Goal: Information Seeking & Learning: Learn about a topic

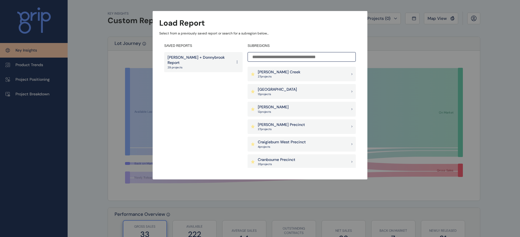
click at [196, 58] on p "[PERSON_NAME] + Donnybrook Report" at bounding box center [200, 60] width 65 height 11
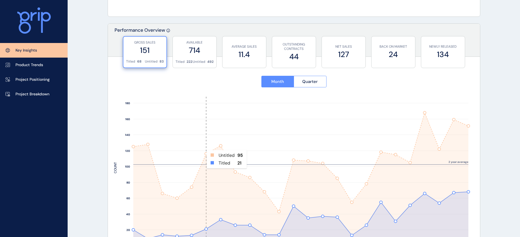
scroll to position [173, 0]
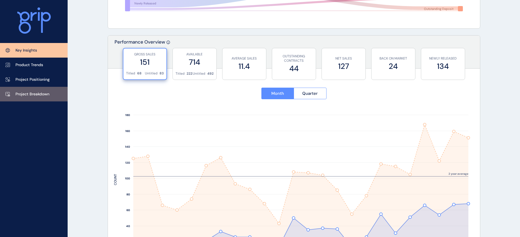
click at [43, 94] on p "Project Breakdown" at bounding box center [32, 95] width 34 height 6
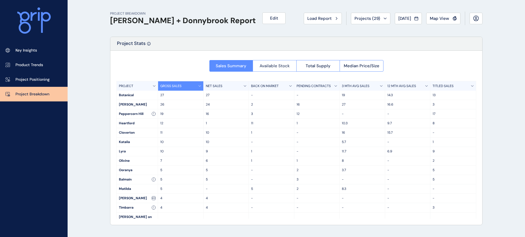
click at [276, 66] on span "Available Stock" at bounding box center [275, 66] width 30 height 6
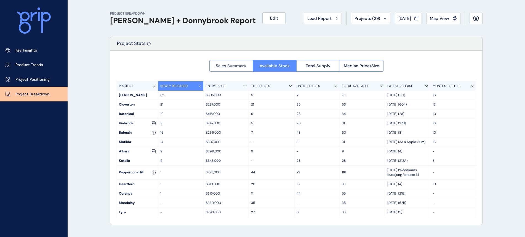
click at [236, 66] on span "Sales Summary" at bounding box center [231, 66] width 31 height 6
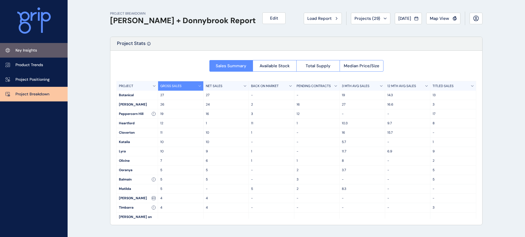
click at [33, 51] on p "Key Insights" at bounding box center [26, 51] width 22 height 6
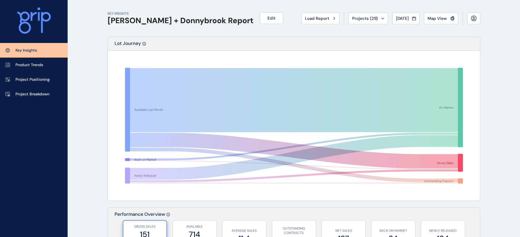
scroll to position [69, 0]
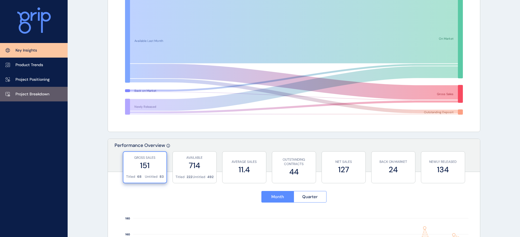
click at [41, 93] on p "Project Breakdown" at bounding box center [32, 95] width 34 height 6
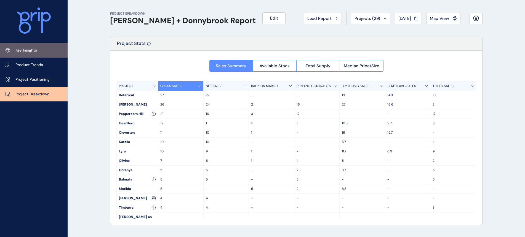
click at [29, 48] on p "Key Insights" at bounding box center [26, 51] width 22 height 6
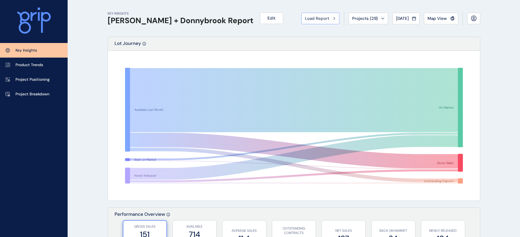
click at [316, 18] on span "Load Report" at bounding box center [317, 19] width 24 height 6
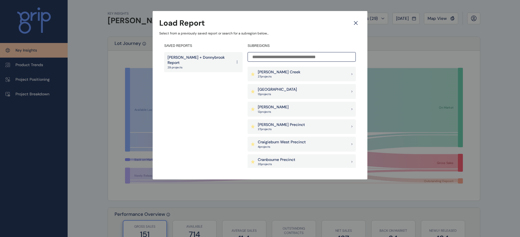
click at [265, 108] on p "[PERSON_NAME]" at bounding box center [273, 108] width 31 height 6
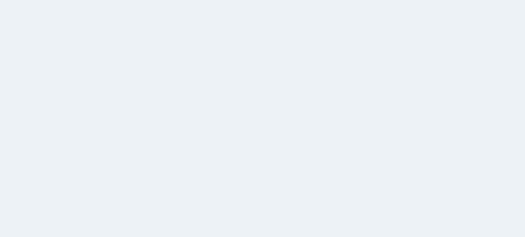
click at [227, 35] on html at bounding box center [262, 118] width 525 height 237
click at [229, 37] on html at bounding box center [262, 118] width 525 height 237
click at [128, 56] on html at bounding box center [262, 118] width 525 height 237
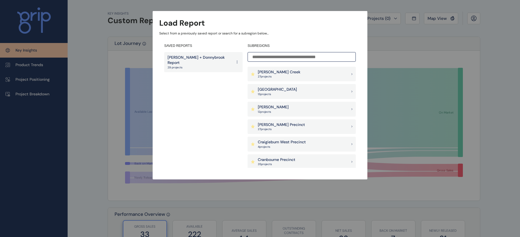
click at [265, 108] on p "[PERSON_NAME]" at bounding box center [273, 108] width 31 height 6
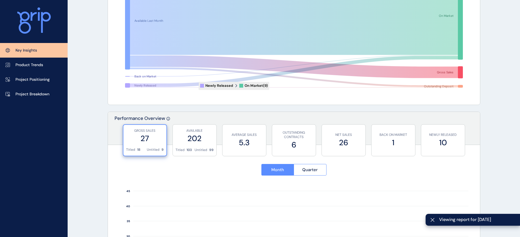
scroll to position [104, 0]
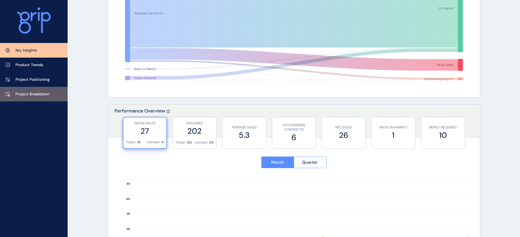
click at [45, 94] on p "Project Breakdown" at bounding box center [32, 95] width 34 height 6
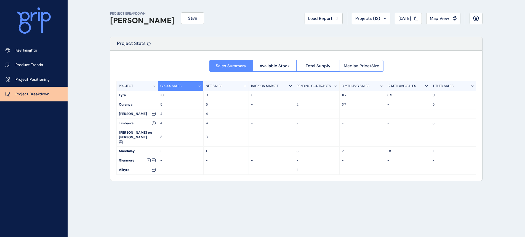
click at [351, 65] on span "Median Price/Size" at bounding box center [362, 66] width 36 height 6
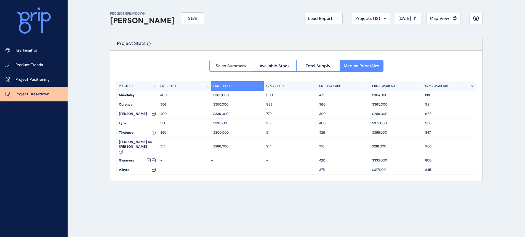
click at [218, 65] on span "Sales Summary" at bounding box center [231, 66] width 31 height 6
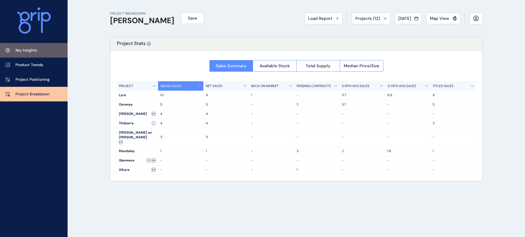
click at [30, 52] on p "Key Insights" at bounding box center [26, 51] width 22 height 6
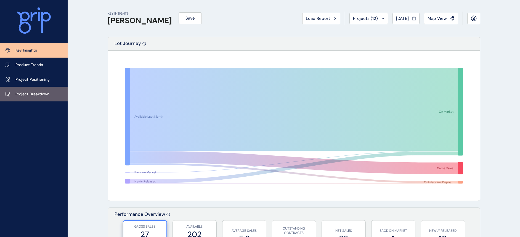
click at [36, 97] on link "Project Breakdown" at bounding box center [34, 94] width 68 height 15
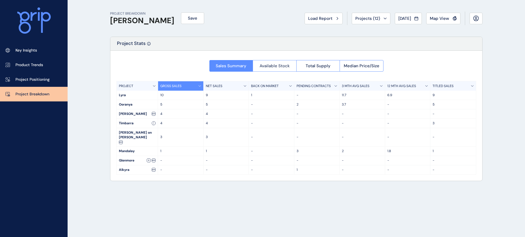
click at [278, 65] on span "Available Stock" at bounding box center [275, 66] width 30 height 6
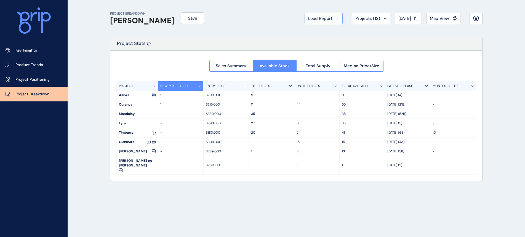
click at [308, 19] on span "Load Report" at bounding box center [320, 19] width 24 height 6
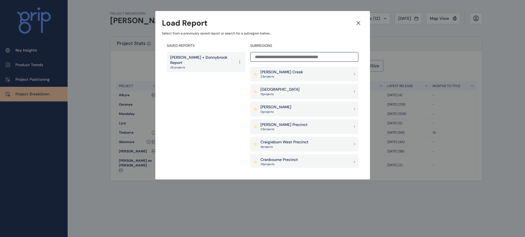
click at [200, 60] on p "[PERSON_NAME] + Donnybrook Report" at bounding box center [202, 60] width 65 height 11
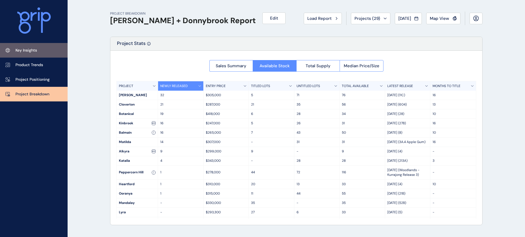
click at [26, 50] on p "Key Insights" at bounding box center [26, 51] width 22 height 6
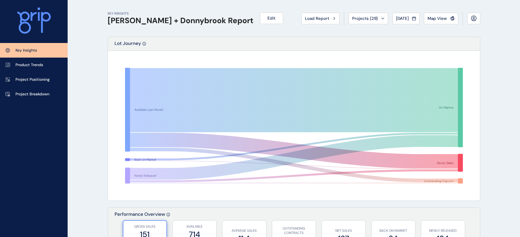
scroll to position [69, 0]
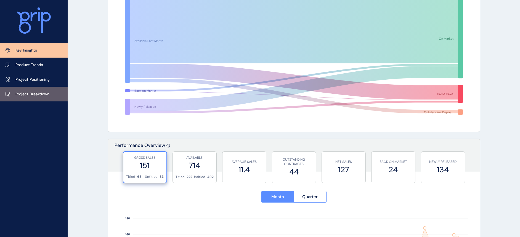
click at [35, 93] on p "Project Breakdown" at bounding box center [32, 95] width 34 height 6
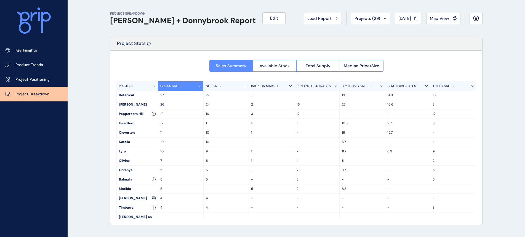
click at [269, 66] on span "Available Stock" at bounding box center [275, 66] width 30 height 6
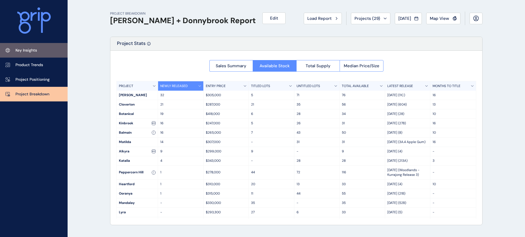
click at [33, 52] on p "Key Insights" at bounding box center [26, 51] width 22 height 6
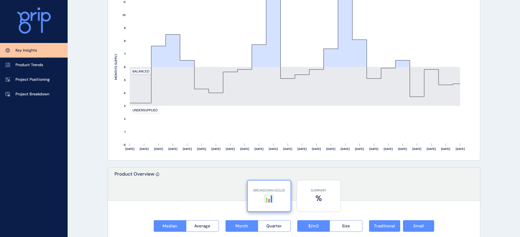
scroll to position [621, 0]
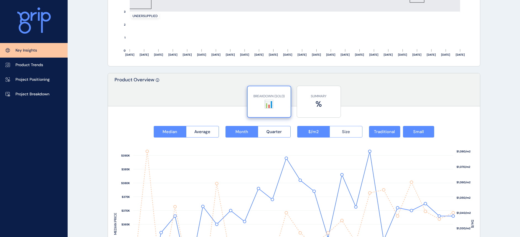
click at [342, 133] on button "Size" at bounding box center [346, 132] width 33 height 12
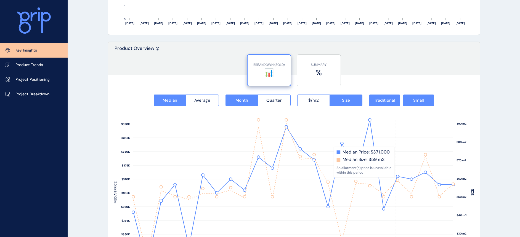
scroll to position [690, 0]
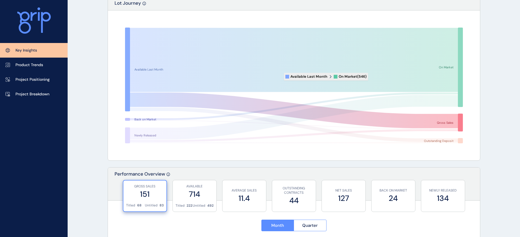
scroll to position [0, 0]
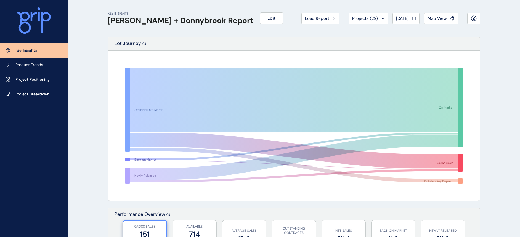
click at [305, 17] on span "Load Report" at bounding box center [317, 19] width 24 height 6
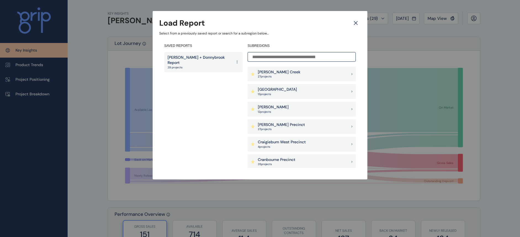
click at [269, 107] on p "[PERSON_NAME]" at bounding box center [273, 108] width 31 height 6
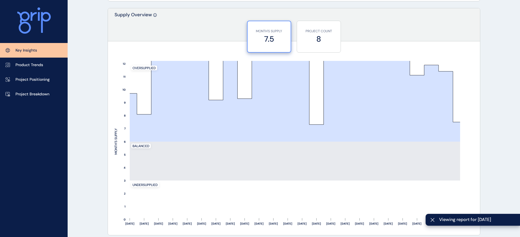
scroll to position [449, 0]
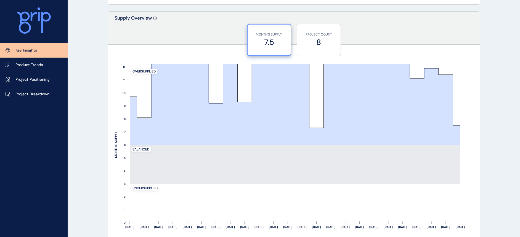
click at [371, 7] on div "Lot Journey Available Last Month Back on Market Newly Released On Market Gross …" at bounding box center [294, 147] width 373 height 1119
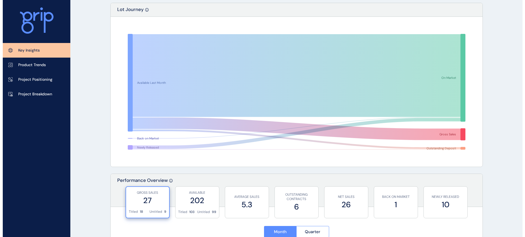
scroll to position [0, 0]
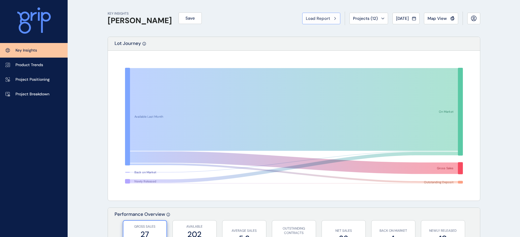
click at [307, 18] on span "Load Report" at bounding box center [318, 19] width 24 height 6
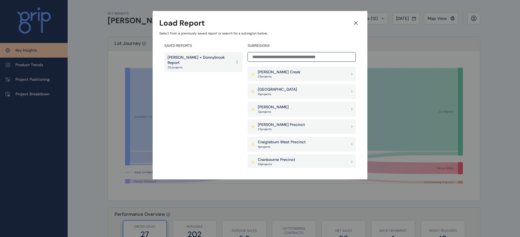
click at [207, 58] on p "[PERSON_NAME] + Donnybrook Report" at bounding box center [200, 60] width 65 height 11
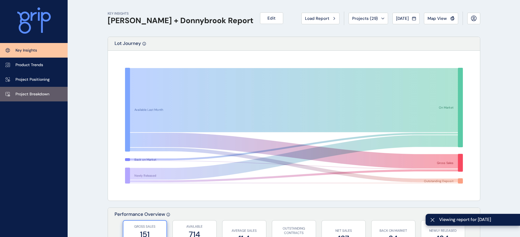
click at [24, 94] on p "Project Breakdown" at bounding box center [32, 95] width 34 height 6
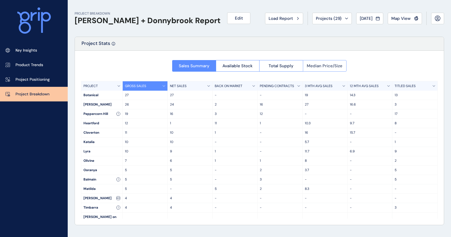
click at [321, 67] on span "Median Price/Size" at bounding box center [324, 66] width 36 height 6
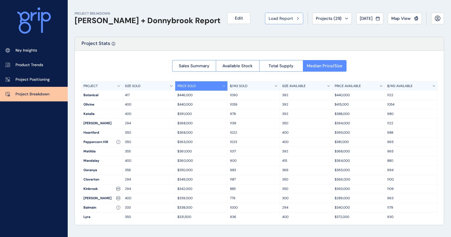
click at [269, 18] on span "Load Report" at bounding box center [280, 19] width 24 height 6
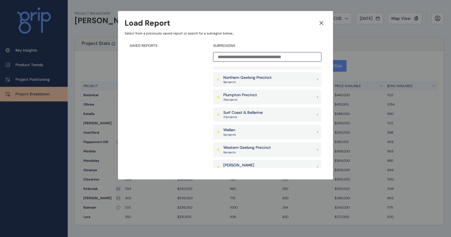
scroll to position [173, 0]
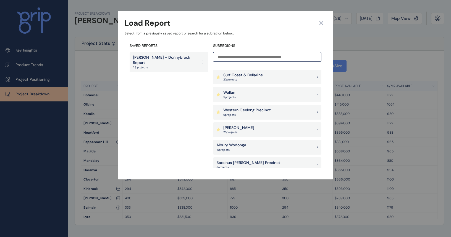
click at [233, 96] on p "5 project s" at bounding box center [229, 98] width 12 height 4
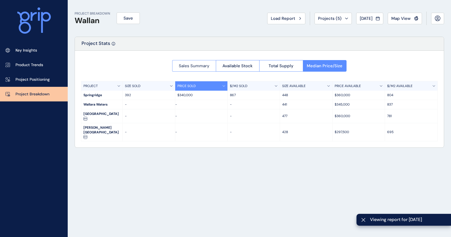
click at [186, 68] on span "Sales Summary" at bounding box center [194, 66] width 31 height 6
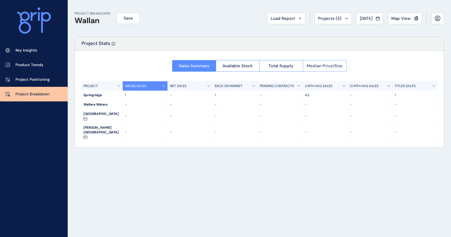
click at [315, 65] on span "Median Price/Size" at bounding box center [324, 66] width 36 height 6
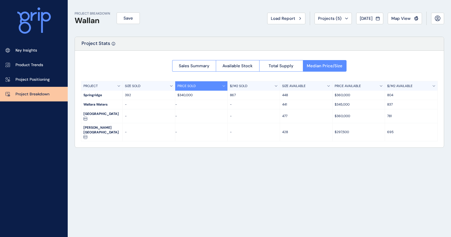
drag, startPoint x: 110, startPoint y: 130, endPoint x: 113, endPoint y: 127, distance: 4.7
click at [109, 130] on div "Sales Summary Available Stock Total Supply Median Price/Size PROJECT SIZE SOLD …" at bounding box center [259, 99] width 369 height 97
click at [231, 65] on span "Available Stock" at bounding box center [237, 66] width 30 height 6
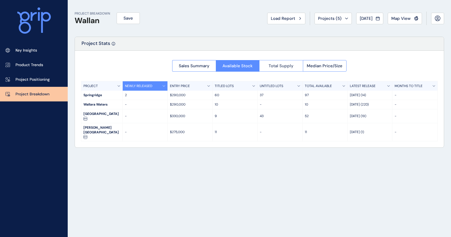
click at [275, 67] on span "Total Supply" at bounding box center [280, 66] width 25 height 6
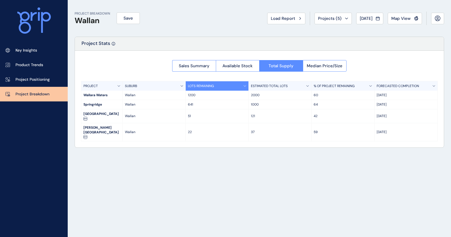
click at [96, 203] on div "PROJECT BREAKDOWN Wallan Save Load Report Projects ( 5 ) Aug 2025 2025 < > Jan …" at bounding box center [259, 118] width 383 height 237
click at [320, 65] on span "Median Price/Size" at bounding box center [324, 66] width 36 height 6
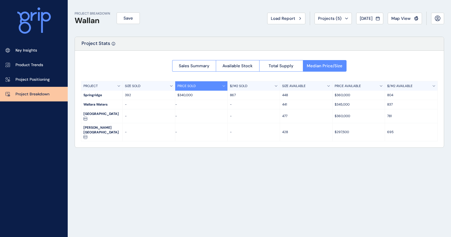
click at [158, 180] on div "PROJECT BREAKDOWN Wallan Save Load Report Projects ( 5 ) Aug 2025 2025 < > Jan …" at bounding box center [259, 118] width 383 height 237
click at [273, 19] on span "Load Report" at bounding box center [283, 19] width 24 height 6
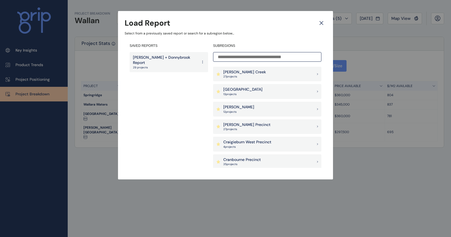
click at [158, 59] on p "[PERSON_NAME] + Donnybrook Report" at bounding box center [165, 60] width 65 height 11
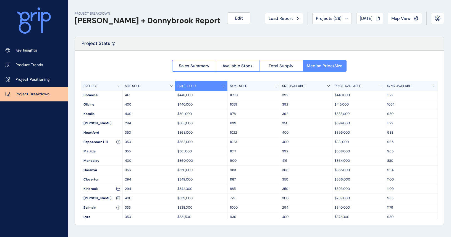
click at [272, 64] on span "Total Supply" at bounding box center [280, 66] width 25 height 6
